Goal: Communication & Community: Answer question/provide support

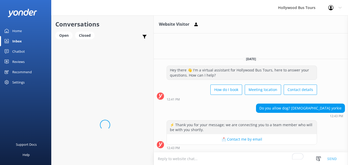
click at [217, 157] on textarea "To enrich screen reader interactions, please activate Accessibility in Grammarl…" at bounding box center [251, 158] width 194 height 13
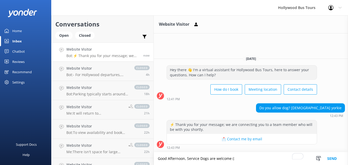
click at [190, 161] on textarea "Good Afternoon, Service Dogs are welcome (:" at bounding box center [251, 158] width 194 height 13
type textarea "Good Afternoon, Service Dogs are welcome (:"
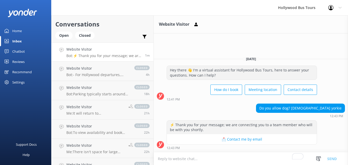
paste textarea "Good afternoon — service dogs are welcome! (:"
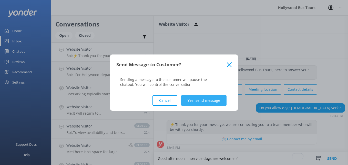
type textarea "Good afternoon — service dogs are welcome! (:"
click at [203, 100] on button "Yes, send message" at bounding box center [203, 100] width 45 height 10
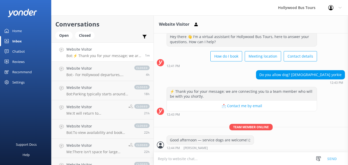
scroll to position [15, 0]
click at [108, 73] on p "Bot: - For Hollywood departures, park at 7021 Hollywood Blvd, Los Angeles, CA 9…" at bounding box center [97, 74] width 63 height 5
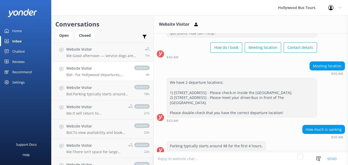
scroll to position [582, 0]
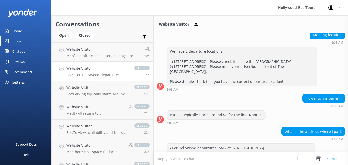
scroll to position [582, 0]
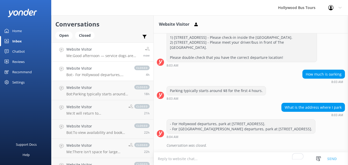
click at [99, 56] on p "Me: Good afternoon — service dogs are welcome! (:" at bounding box center [102, 55] width 73 height 5
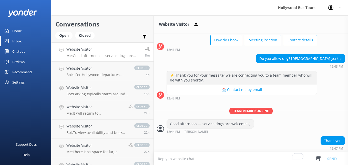
scroll to position [31, 0]
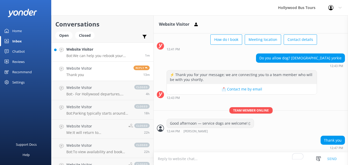
click at [87, 48] on h4 "Website Visitor" at bounding box center [103, 49] width 75 height 6
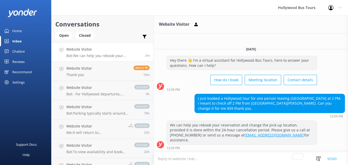
click at [100, 52] on h4 "Website Visitor" at bounding box center [103, 49] width 75 height 6
